Goal: Task Accomplishment & Management: Use online tool/utility

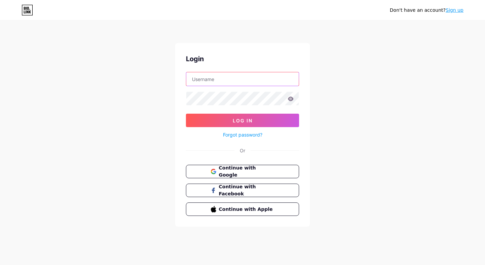
click at [237, 80] on input "text" at bounding box center [242, 78] width 112 height 13
type input "[EMAIL_ADDRESS][DOMAIN_NAME]"
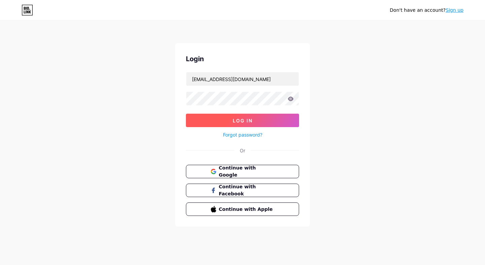
click at [247, 118] on span "Log In" at bounding box center [243, 121] width 20 height 6
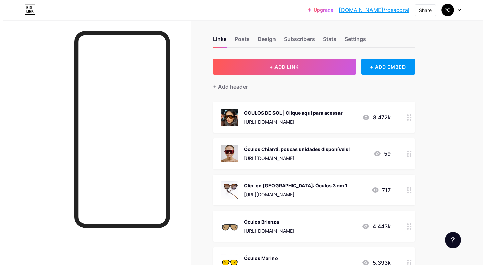
scroll to position [9, 0]
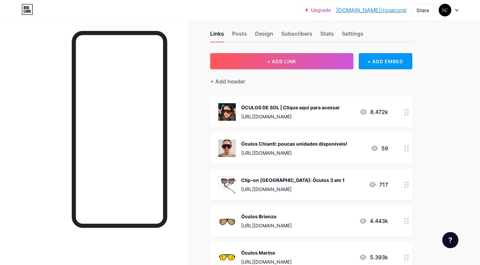
click at [406, 149] on icon at bounding box center [406, 148] width 5 height 6
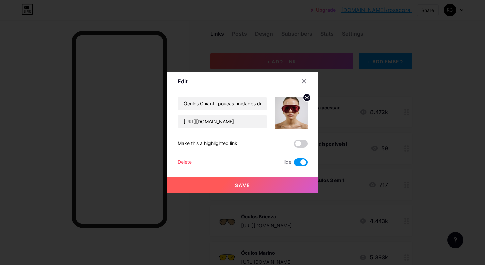
click at [439, 131] on div at bounding box center [242, 132] width 485 height 265
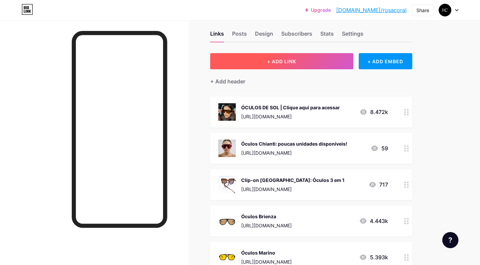
click at [314, 60] on button "+ ADD LINK" at bounding box center [281, 61] width 143 height 16
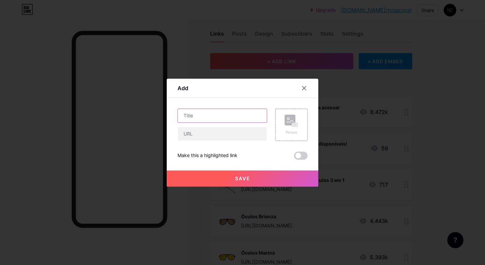
click at [223, 117] on input "text" at bounding box center [222, 115] width 89 height 13
type input "COLEÇÃO ICONIC"
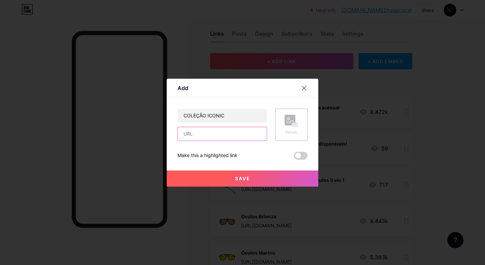
click at [216, 135] on input "text" at bounding box center [222, 133] width 89 height 13
paste input "[URL][DOMAIN_NAME]"
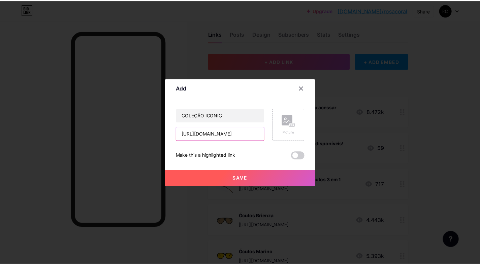
scroll to position [0, 179]
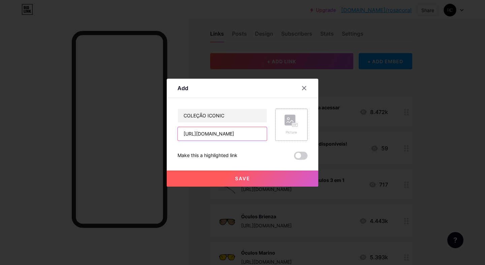
type input "[URL][DOMAIN_NAME]"
click at [288, 124] on rect at bounding box center [290, 120] width 11 height 11
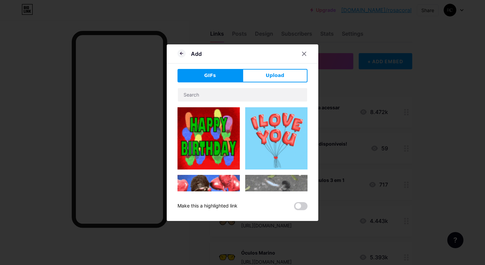
click at [287, 76] on button "Upload" at bounding box center [274, 75] width 65 height 13
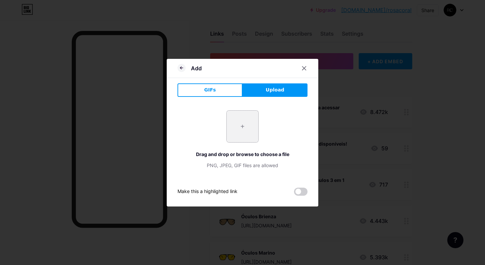
click at [253, 118] on input "file" at bounding box center [243, 127] width 32 height 32
type input "C:\fakepath\tropea.png"
drag, startPoint x: 184, startPoint y: 67, endPoint x: 188, endPoint y: 68, distance: 4.8
click at [184, 67] on icon at bounding box center [181, 68] width 8 height 8
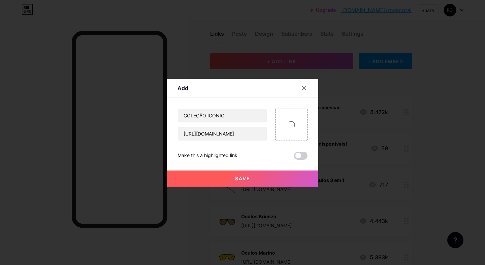
click at [233, 181] on button "Save" at bounding box center [243, 179] width 152 height 16
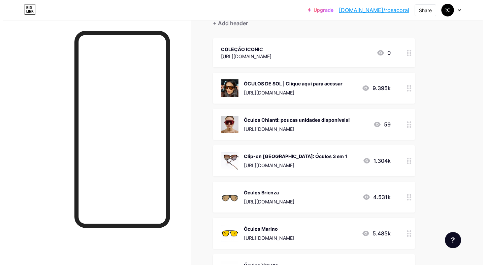
scroll to position [0, 0]
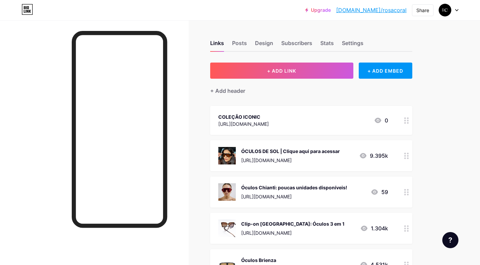
click at [261, 119] on div "COLEÇÃO ICONIC" at bounding box center [243, 117] width 51 height 7
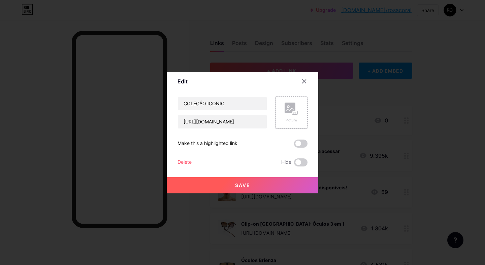
click at [293, 115] on rect at bounding box center [294, 112] width 5 height 3
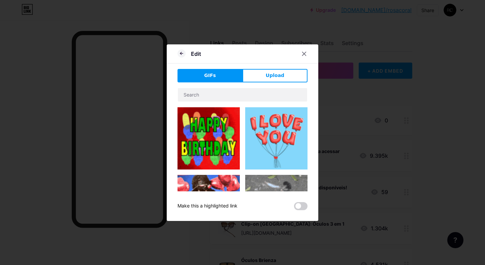
click at [278, 77] on span "Upload" at bounding box center [275, 75] width 19 height 7
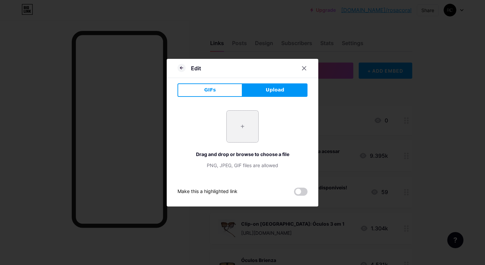
click at [248, 125] on input "file" at bounding box center [243, 127] width 32 height 32
type input "C:\fakepath\tropea.png"
click at [179, 67] on icon at bounding box center [181, 68] width 8 height 8
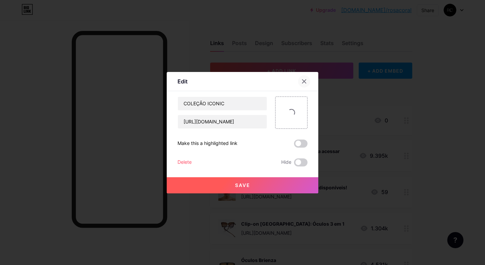
click at [301, 80] on div at bounding box center [304, 81] width 12 height 12
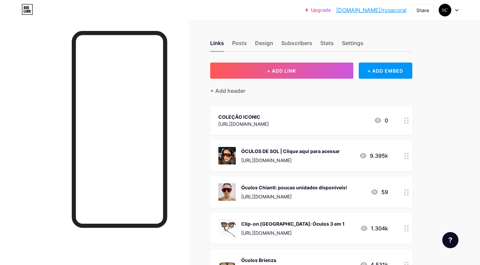
click at [269, 115] on div "COLEÇÃO ICONIC" at bounding box center [243, 117] width 51 height 7
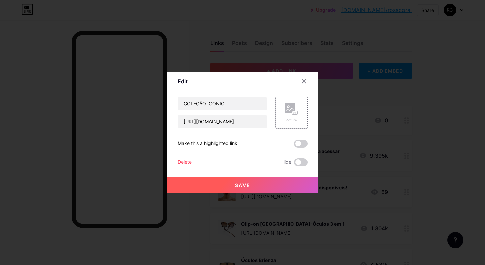
click at [297, 118] on div "Picture" at bounding box center [291, 120] width 13 height 5
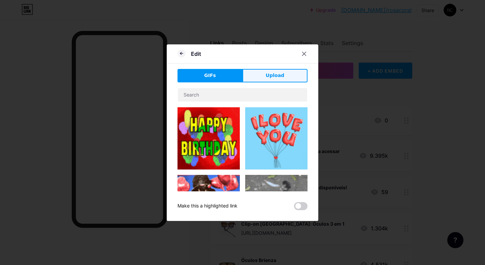
click at [278, 70] on button "Upload" at bounding box center [274, 75] width 65 height 13
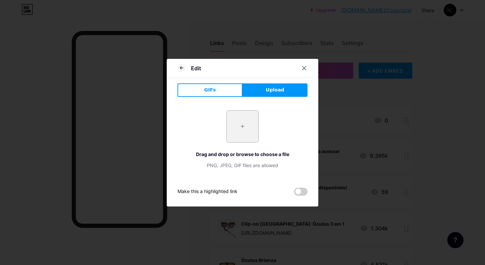
drag, startPoint x: 263, startPoint y: 122, endPoint x: 258, endPoint y: 124, distance: 5.8
click at [263, 122] on div "+ Drag and drop or browse to choose a file PNG, JPEG, GIF files are allowed" at bounding box center [242, 139] width 130 height 59
click at [256, 124] on input "file" at bounding box center [243, 127] width 32 height 32
type input "C:\fakepath\BIO LINK ICONIC.png"
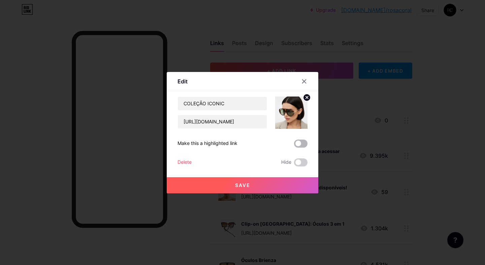
click at [297, 141] on span at bounding box center [300, 144] width 13 height 8
click at [294, 145] on input "checkbox" at bounding box center [294, 145] width 0 height 0
click at [236, 184] on span "Save" at bounding box center [242, 186] width 15 height 6
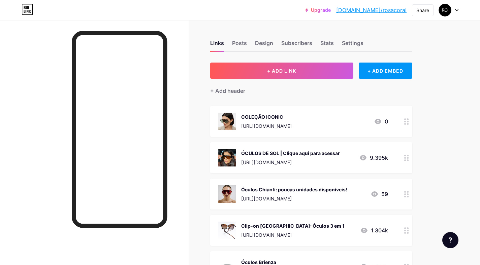
click at [280, 120] on div "COLEÇÃO ICONIC [URL][DOMAIN_NAME]" at bounding box center [266, 122] width 51 height 18
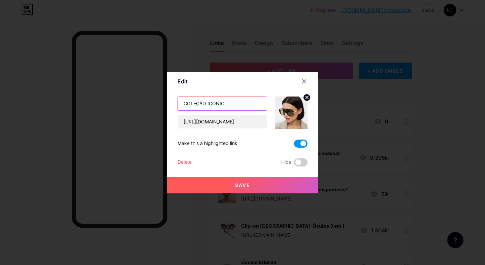
click at [184, 103] on input "COLEÇÃO ICONIC" at bounding box center [222, 103] width 89 height 13
click at [244, 107] on input "COLEÇÃO ICONIC" at bounding box center [222, 103] width 89 height 13
type input "COLEÇÃO ICONIC - EDIÇAO LIMITADA"
click at [248, 185] on span "Save" at bounding box center [242, 186] width 15 height 6
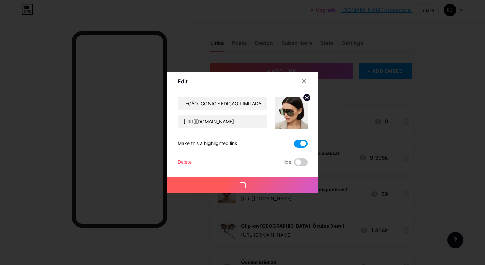
scroll to position [0, 0]
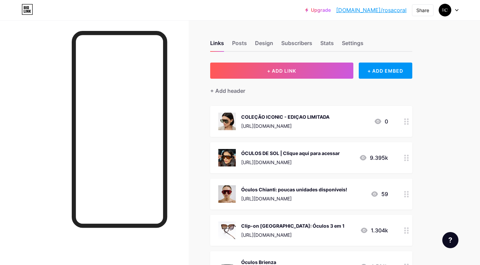
click at [325, 122] on div "COLEÇÃO ICONIC - EDIÇAO LIMITADA [URL][DOMAIN_NAME]" at bounding box center [285, 122] width 88 height 18
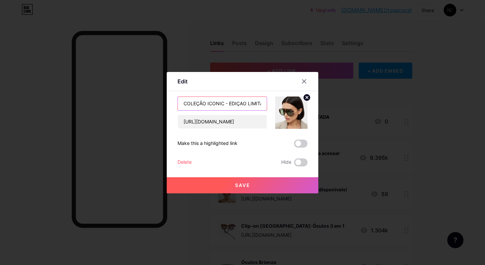
drag, startPoint x: 234, startPoint y: 102, endPoint x: 227, endPoint y: 103, distance: 7.2
click at [233, 102] on input "COLEÇÃO ICONIC - EDIÇAO LIMITADA" at bounding box center [222, 103] width 89 height 13
drag, startPoint x: 226, startPoint y: 104, endPoint x: 268, endPoint y: 104, distance: 41.4
click at [268, 104] on div "COLEÇÃO ICONIC - EDIÇAO LIMITADA [URL][DOMAIN_NAME]" at bounding box center [242, 113] width 130 height 32
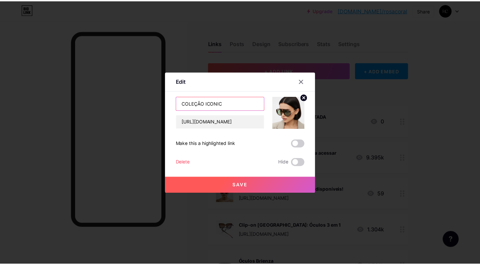
scroll to position [0, 0]
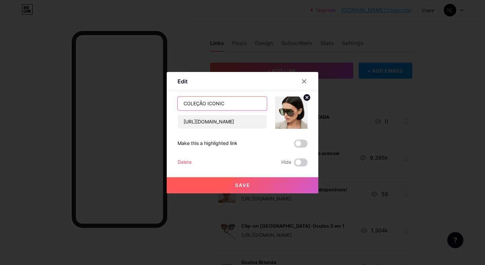
click at [185, 103] on input "COLEÇÃO ICONIC" at bounding box center [222, 103] width 89 height 13
type input "NOVA COLEÇÃO ICONIC"
click at [262, 182] on button "Save" at bounding box center [243, 185] width 152 height 16
